Goal: Information Seeking & Learning: Understand process/instructions

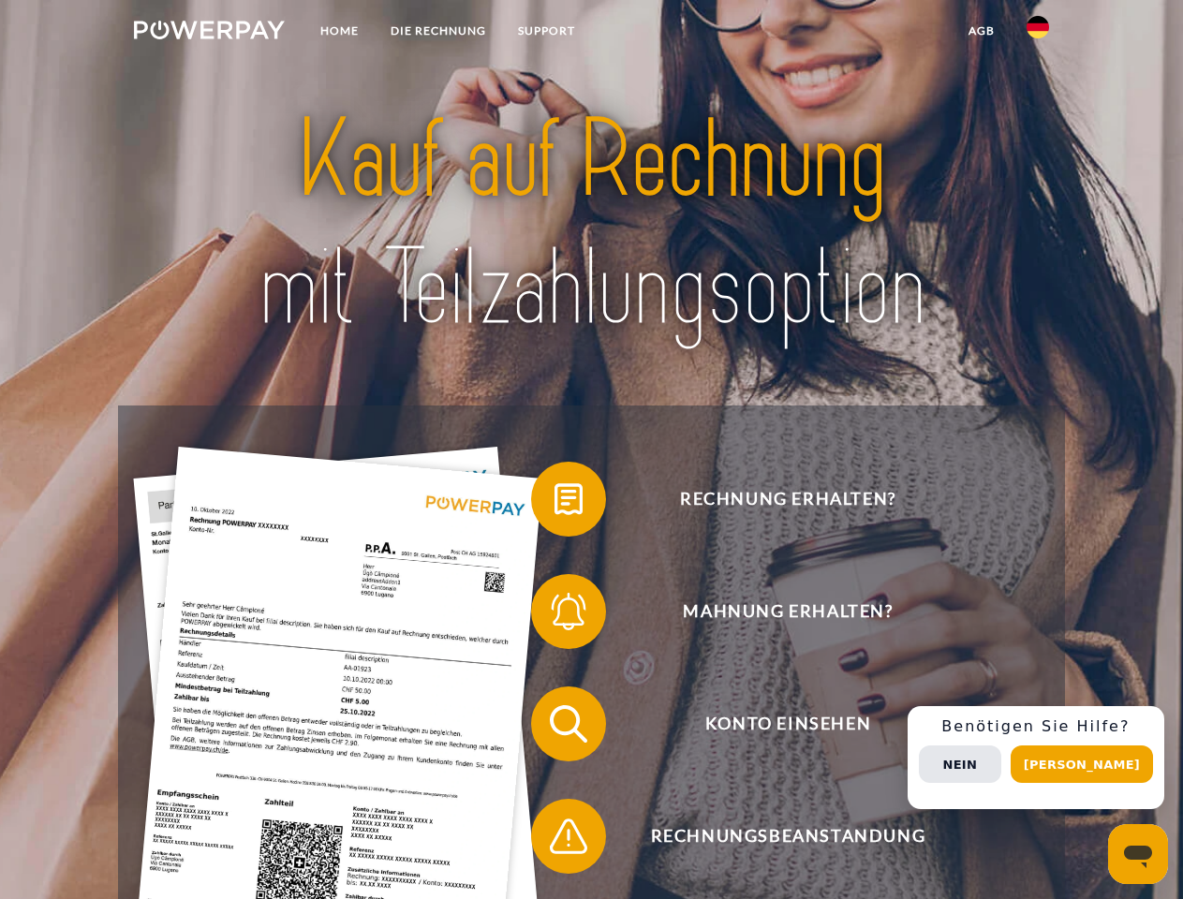
click at [209, 33] on img at bounding box center [209, 30] width 151 height 19
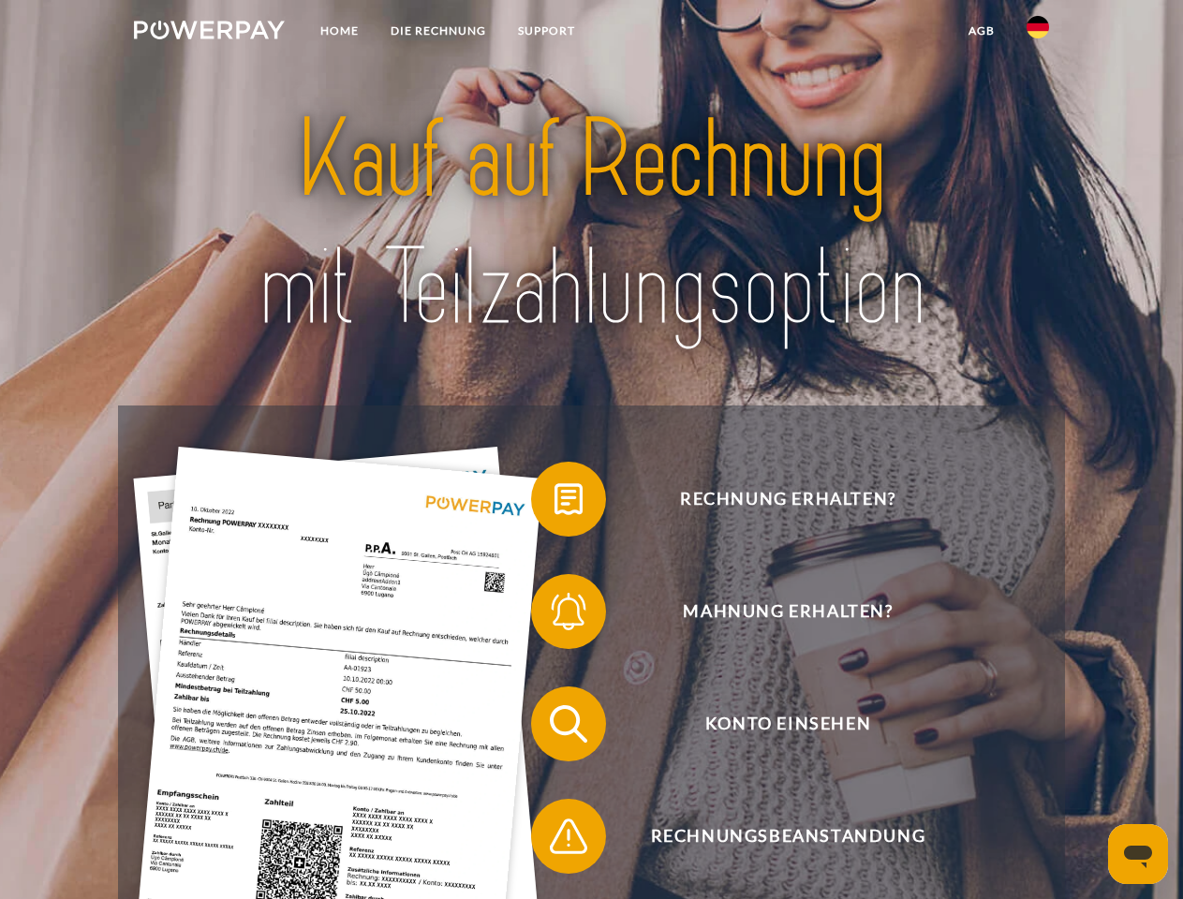
click at [1038, 33] on img at bounding box center [1038, 27] width 22 height 22
click at [981, 31] on link "agb" at bounding box center [982, 31] width 58 height 34
click at [555, 503] on span at bounding box center [541, 499] width 94 height 94
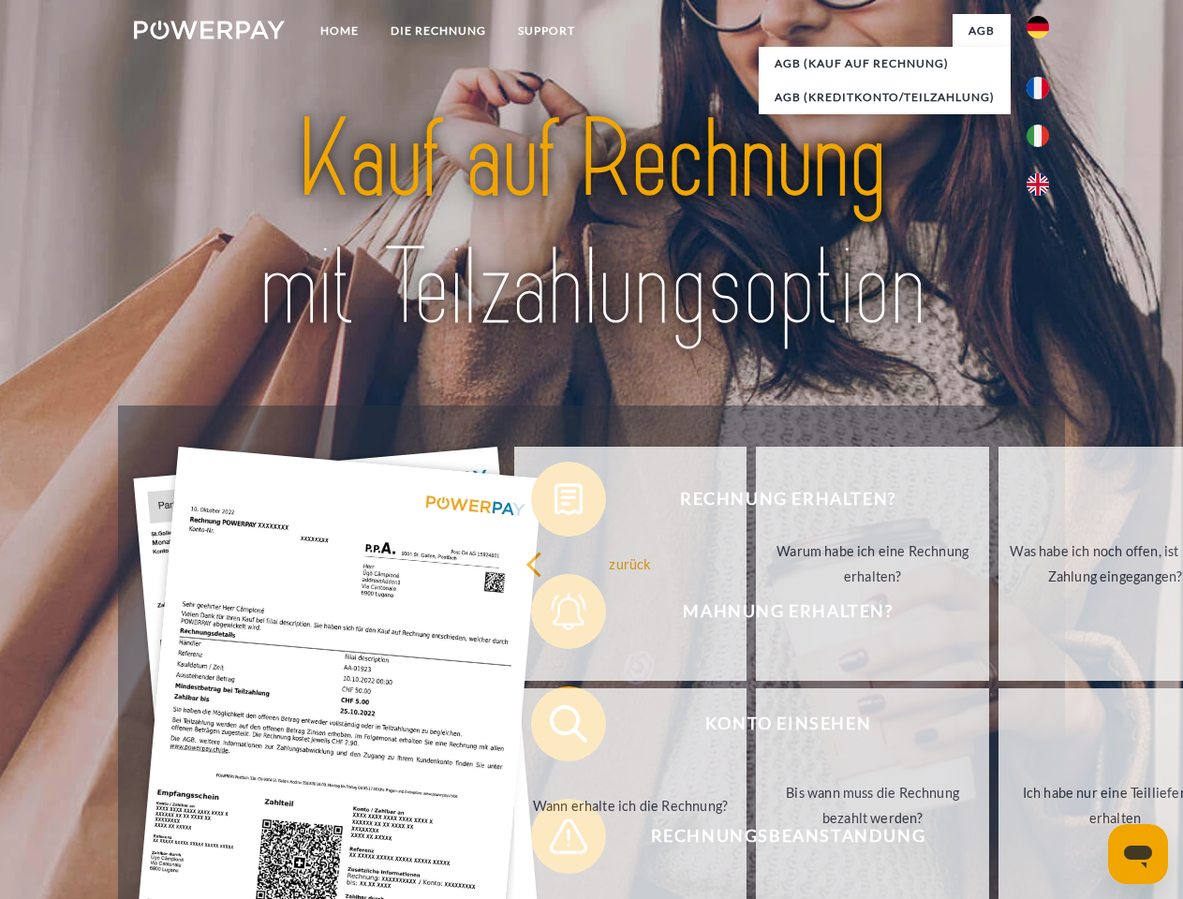
click at [555, 615] on div "Rechnung erhalten? Mahnung erhalten? Konto einsehen" at bounding box center [591, 780] width 946 height 749
click at [756, 728] on link "Bis wann muss die Rechnung bezahlt werden?" at bounding box center [872, 805] width 233 height 234
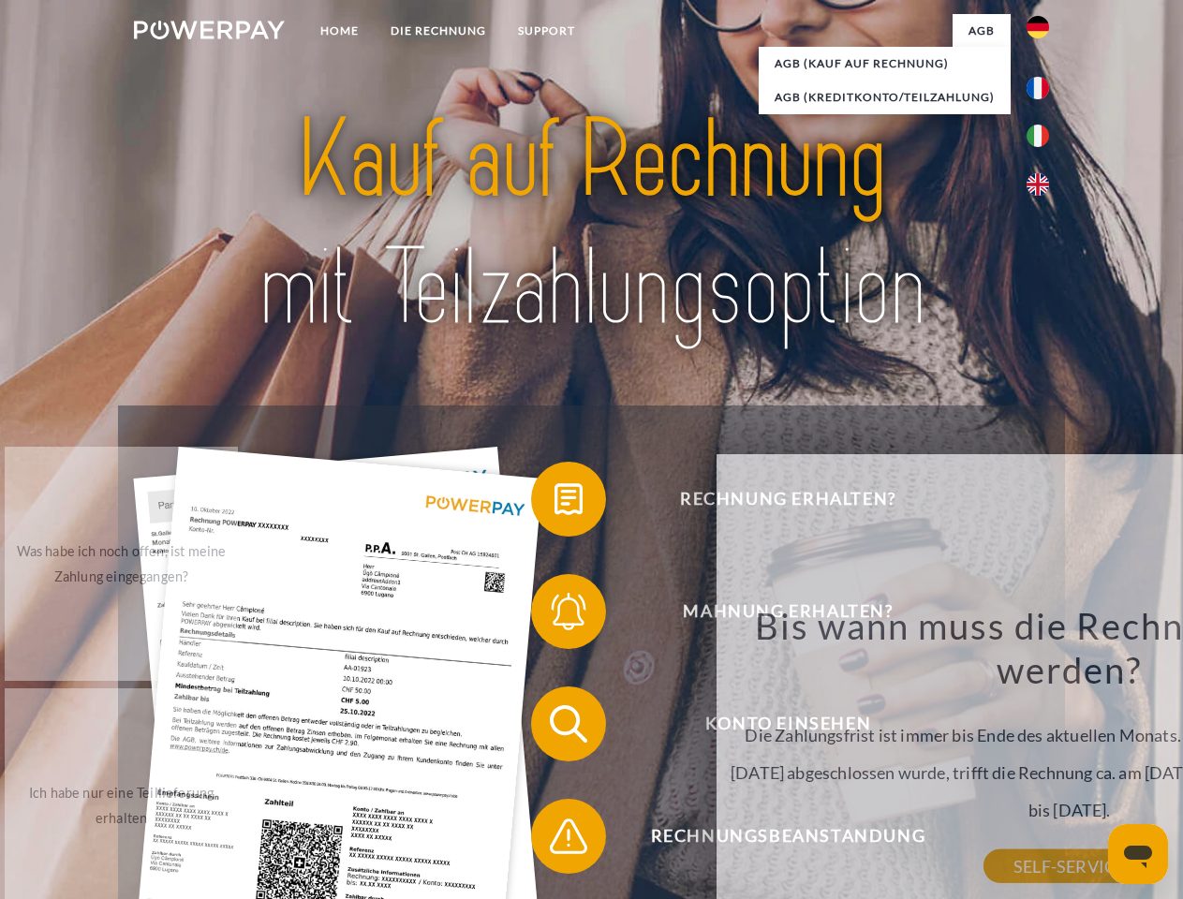
click at [555, 840] on span at bounding box center [541, 837] width 94 height 94
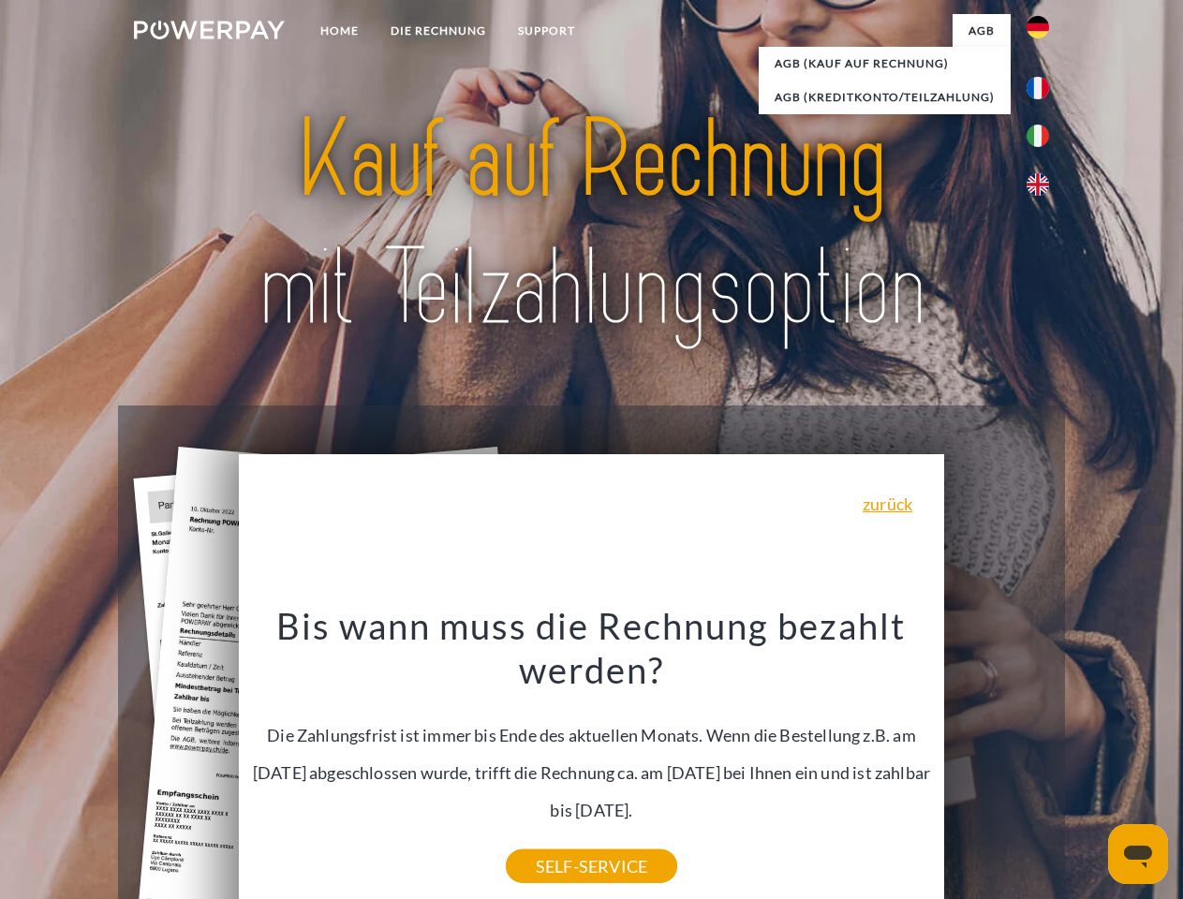
click at [1043, 758] on div "Rechnung erhalten? Mahnung erhalten? Konto einsehen" at bounding box center [591, 780] width 946 height 749
click at [997, 762] on span "Konto einsehen" at bounding box center [787, 724] width 459 height 75
click at [1088, 764] on header "Home DIE RECHNUNG SUPPORT" at bounding box center [591, 647] width 1183 height 1294
